Goal: Task Accomplishment & Management: Manage account settings

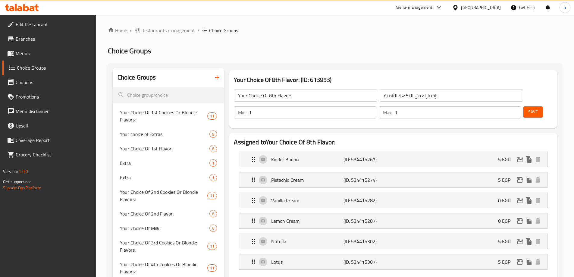
click at [172, 33] on span "Restaurants management" at bounding box center [168, 30] width 54 height 7
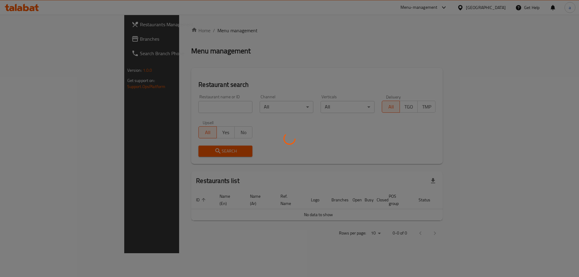
click at [80, 39] on div at bounding box center [289, 138] width 579 height 277
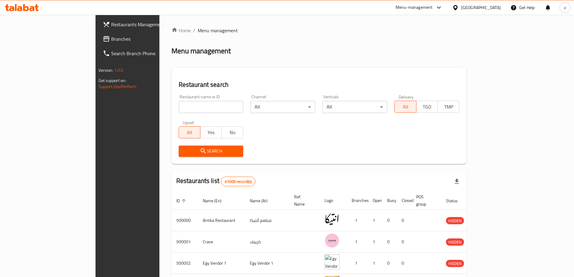
click at [111, 40] on span "Branches" at bounding box center [148, 38] width 75 height 7
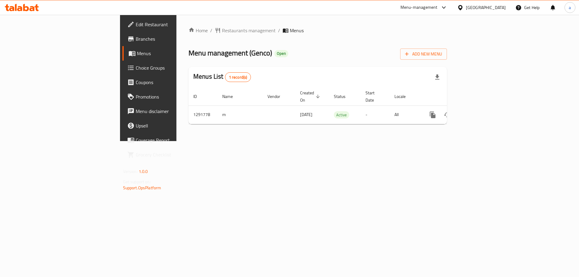
click at [136, 71] on span "Choice Groups" at bounding box center [174, 67] width 76 height 7
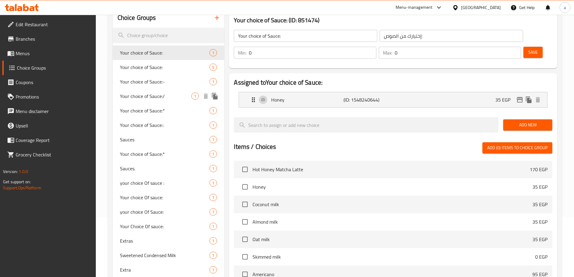
scroll to position [60, 0]
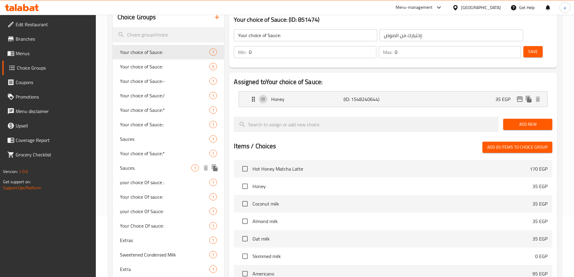
click at [153, 174] on div "Sauces. 1" at bounding box center [169, 168] width 112 height 14
type input "Sauces."
type input "الصلصة:"
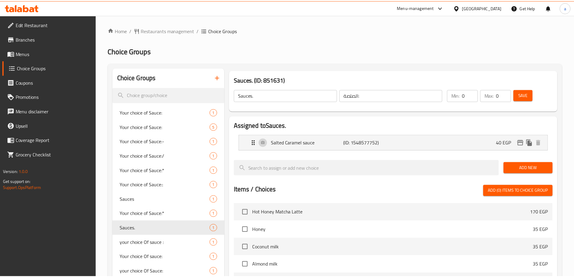
scroll to position [157, 0]
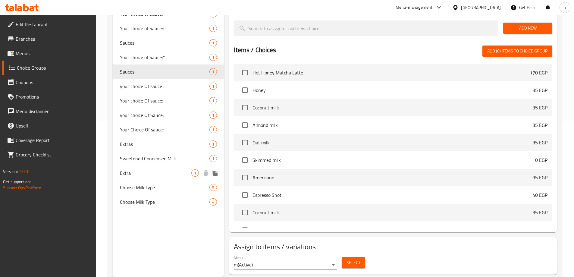
click at [150, 184] on span "Choose Milk Type" at bounding box center [165, 187] width 90 height 7
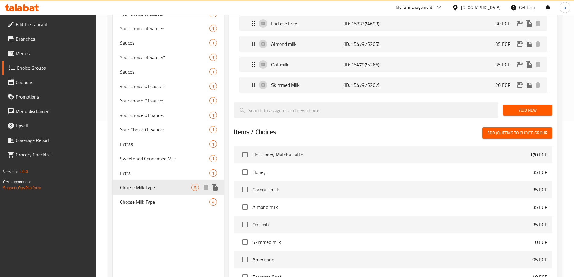
type input "Choose Milk Type"
type input "اختر نوع الحليب"
type input "1"
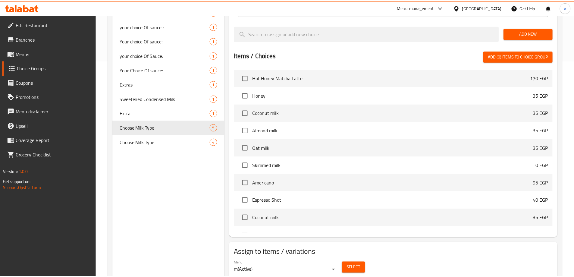
scroll to position [239, 0]
